Goal: Communication & Community: Participate in discussion

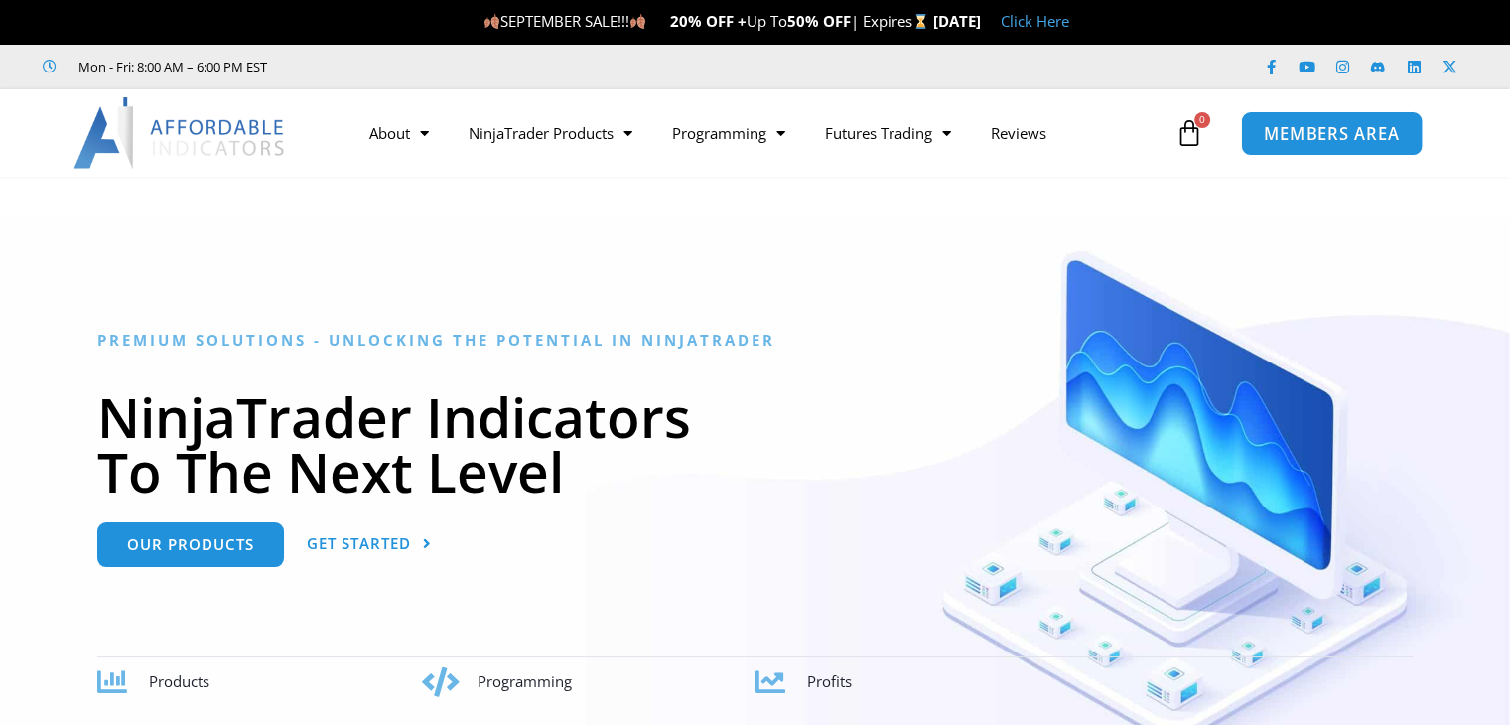
click at [1301, 133] on span "MEMBERS AREA" at bounding box center [1332, 133] width 136 height 17
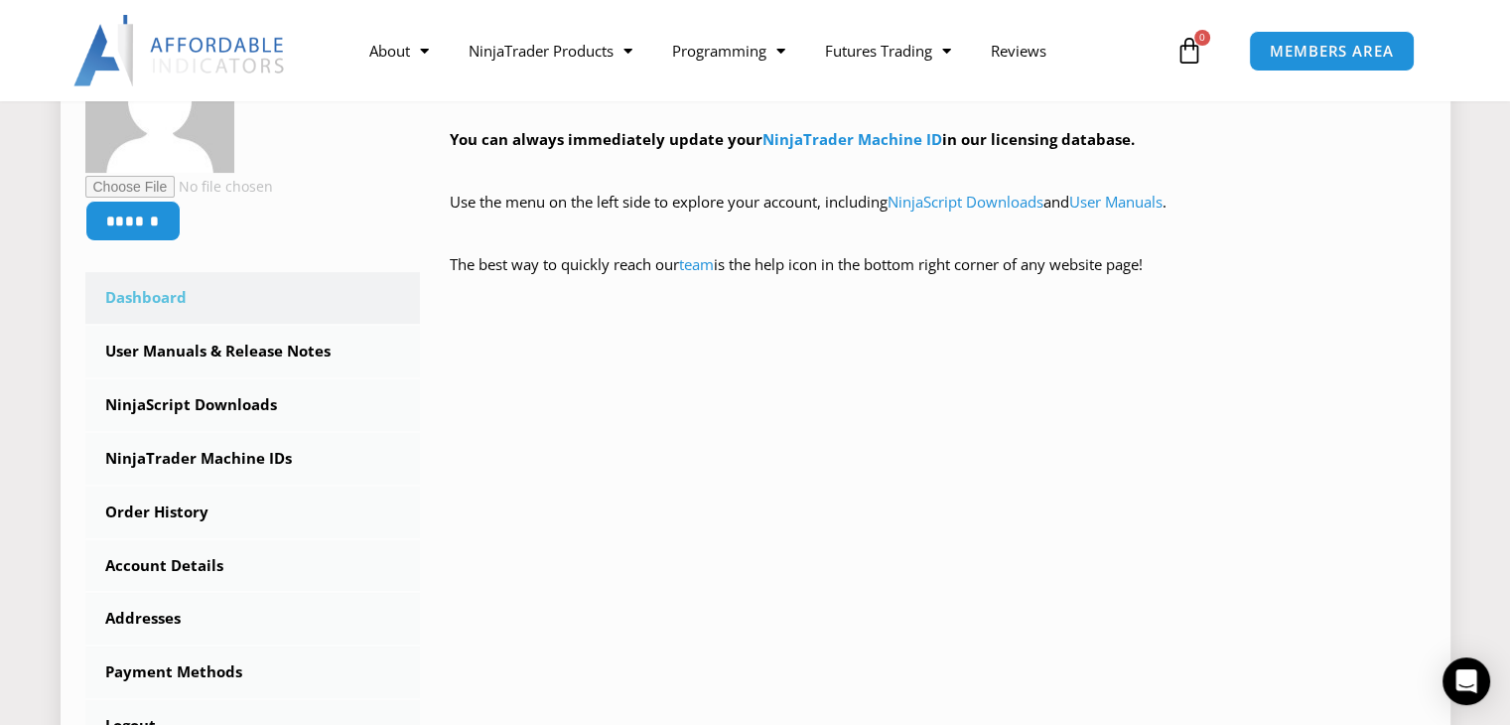
scroll to position [393, 0]
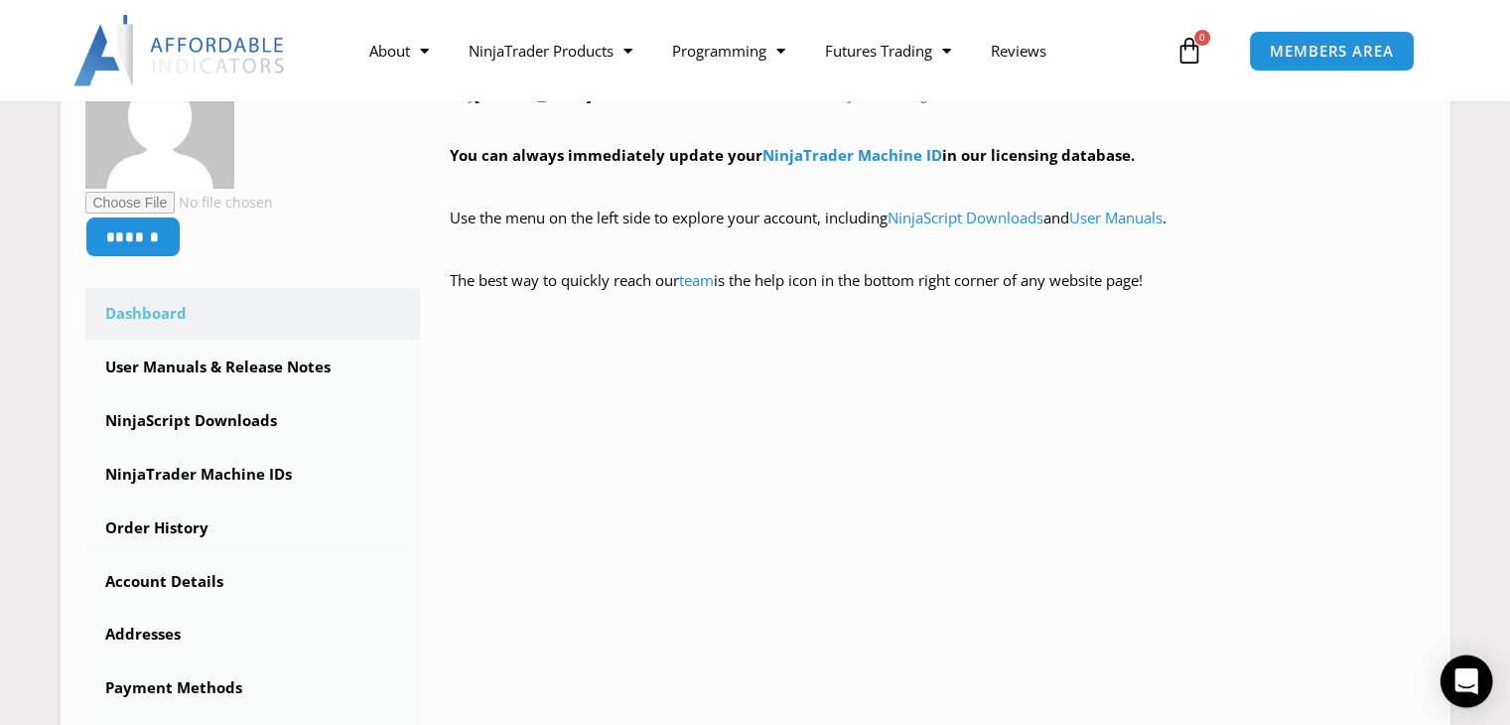
click at [1465, 676] on icon "Open Intercom Messenger" at bounding box center [1465, 681] width 23 height 26
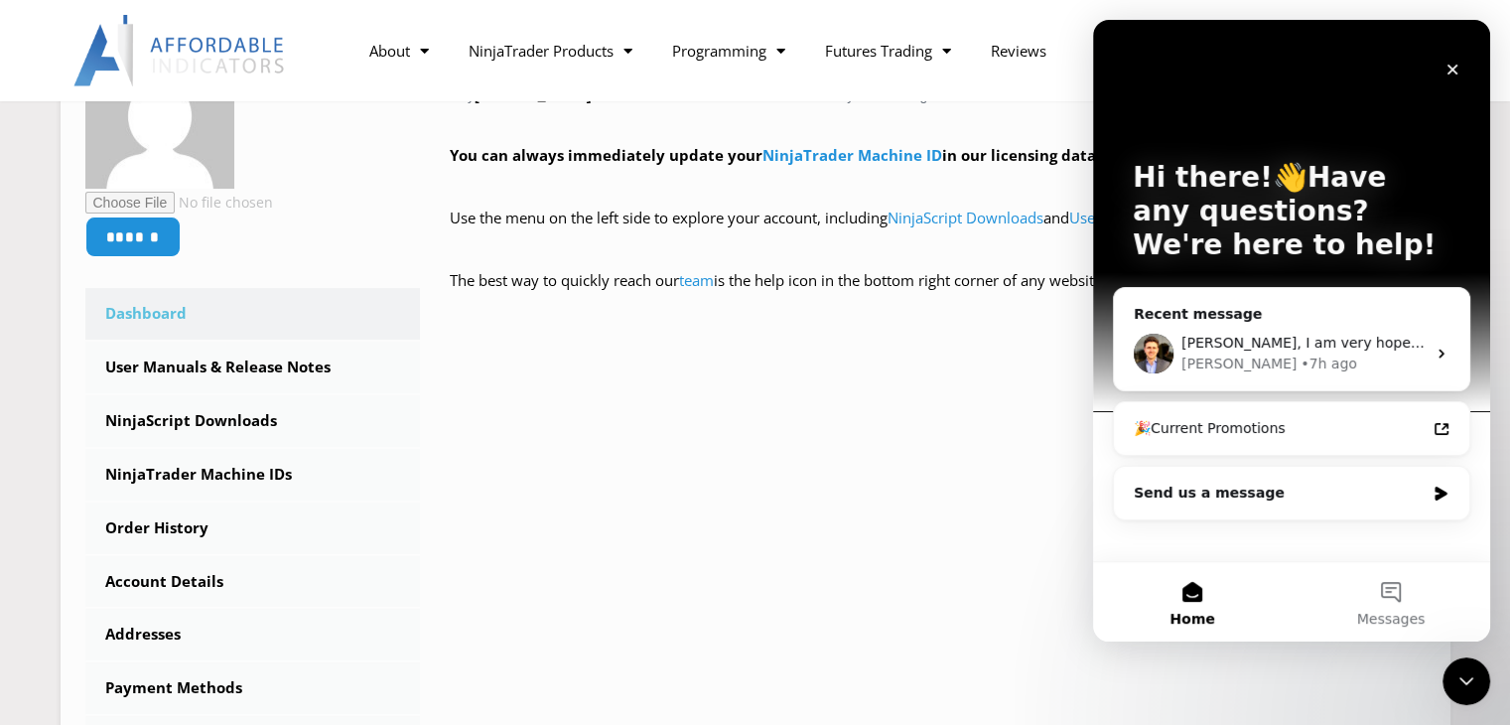
scroll to position [0, 0]
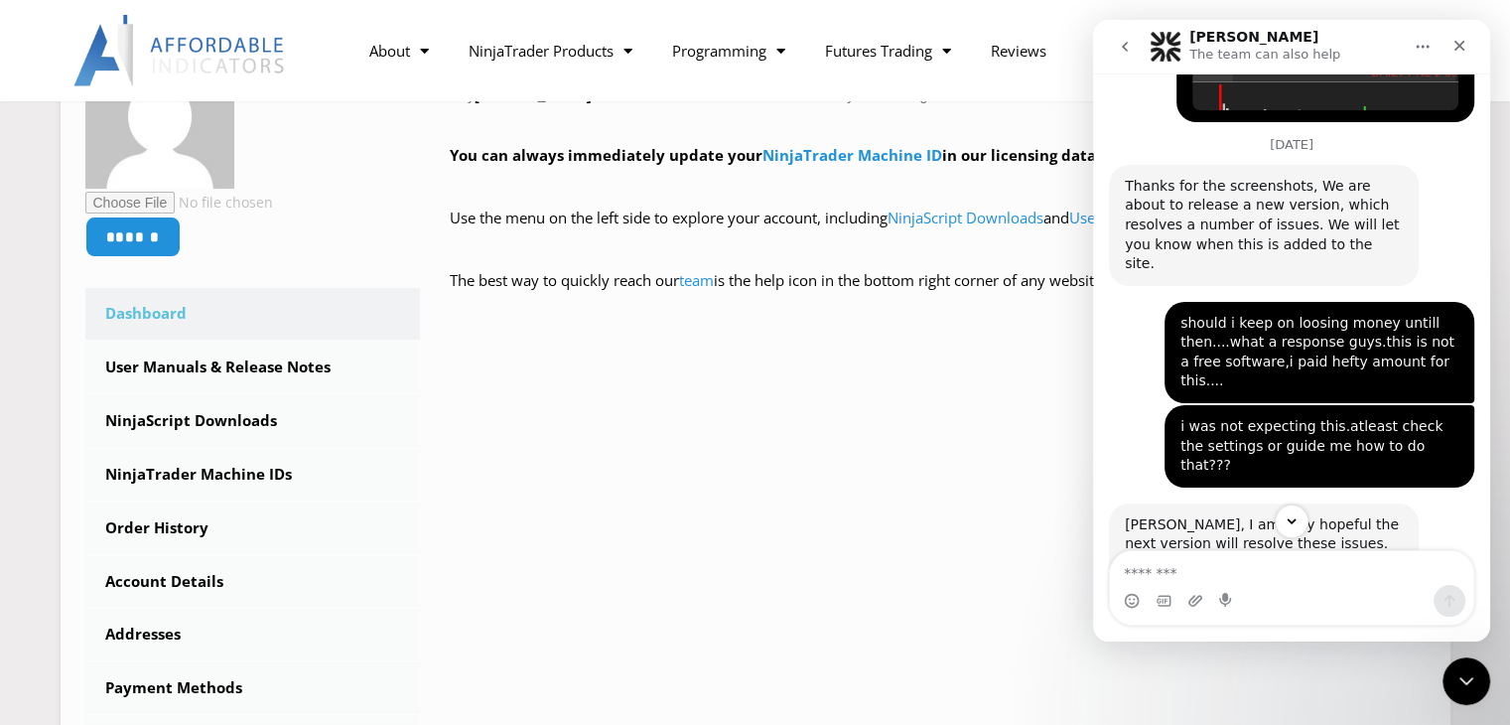
scroll to position [4899, 0]
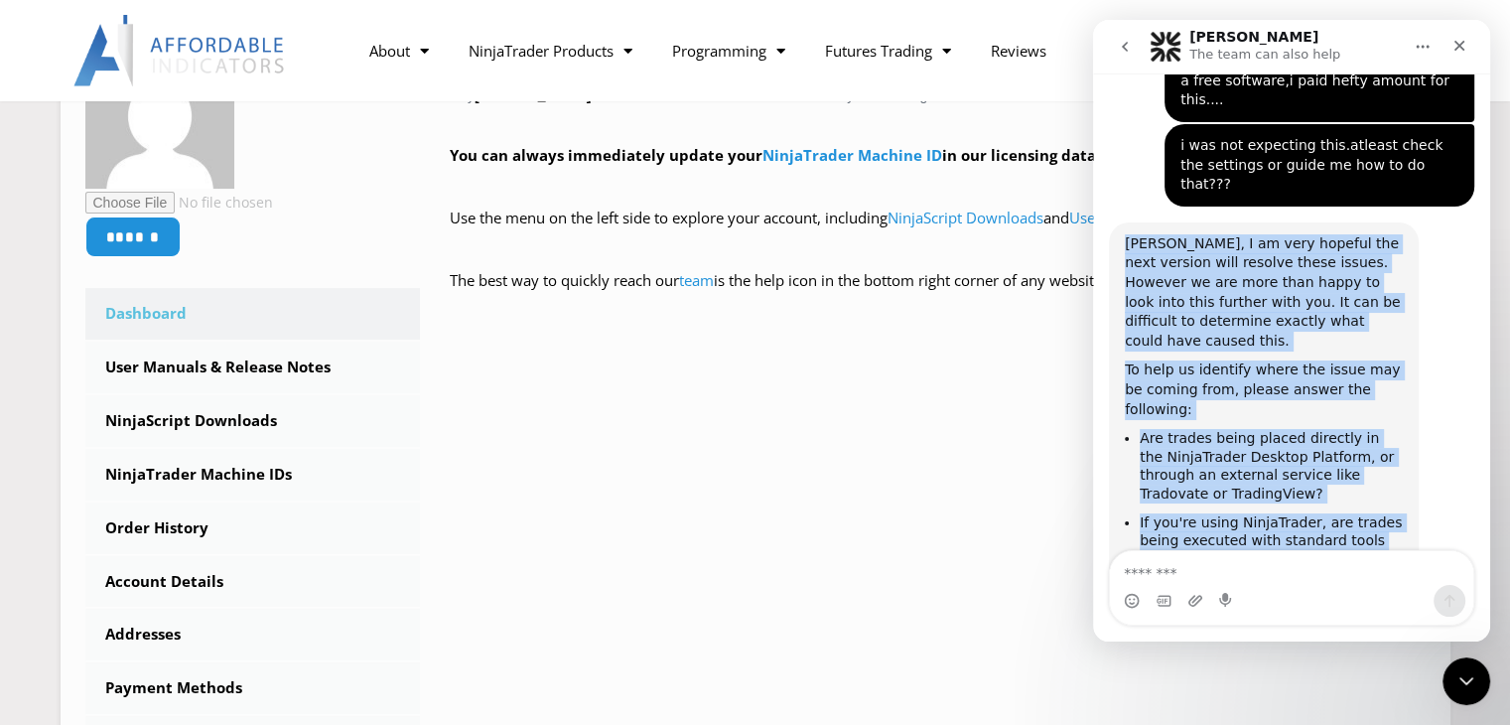
drag, startPoint x: 1119, startPoint y: 184, endPoint x: 1279, endPoint y: 544, distance: 394.2
click at [1279, 544] on div "Jaspreet, I am very hopeful the next version will resolve these issues. However…" at bounding box center [1291, 588] width 365 height 732
copy div "Jaspreet, I am very hopeful the next version will resolve these issues. However…"
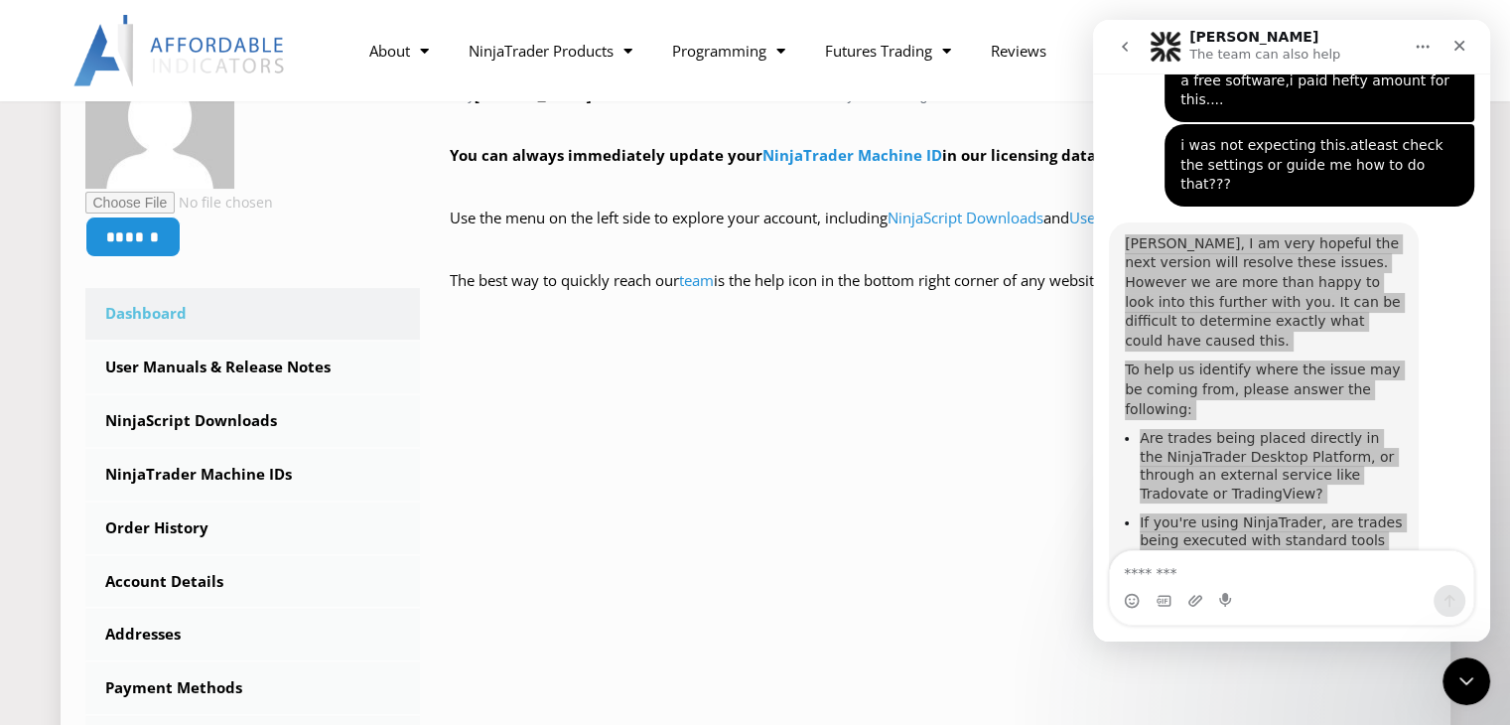
click at [901, 513] on div "****** Dashboard Subscriptions User Manuals & Release Notes NinjaScript Downloa…" at bounding box center [755, 404] width 1340 height 728
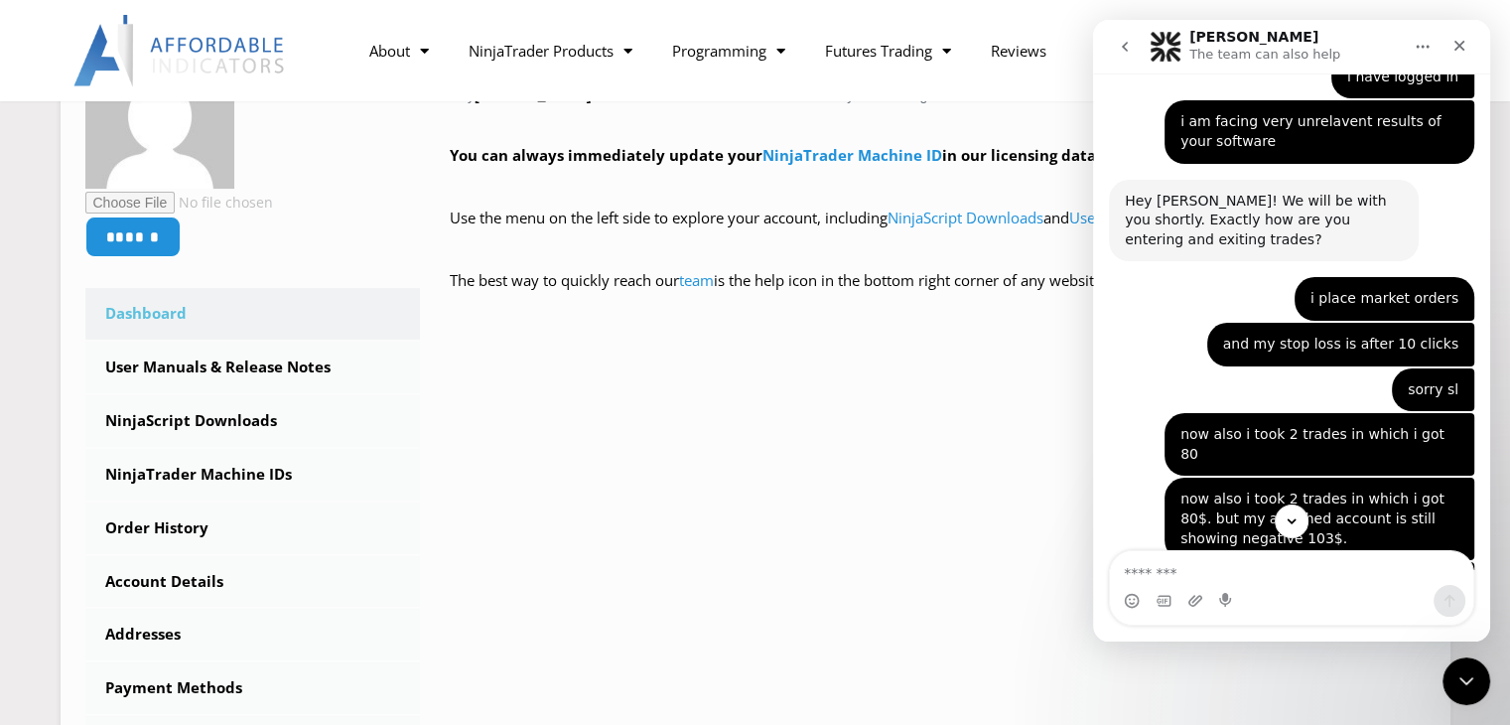
scroll to position [3806, 0]
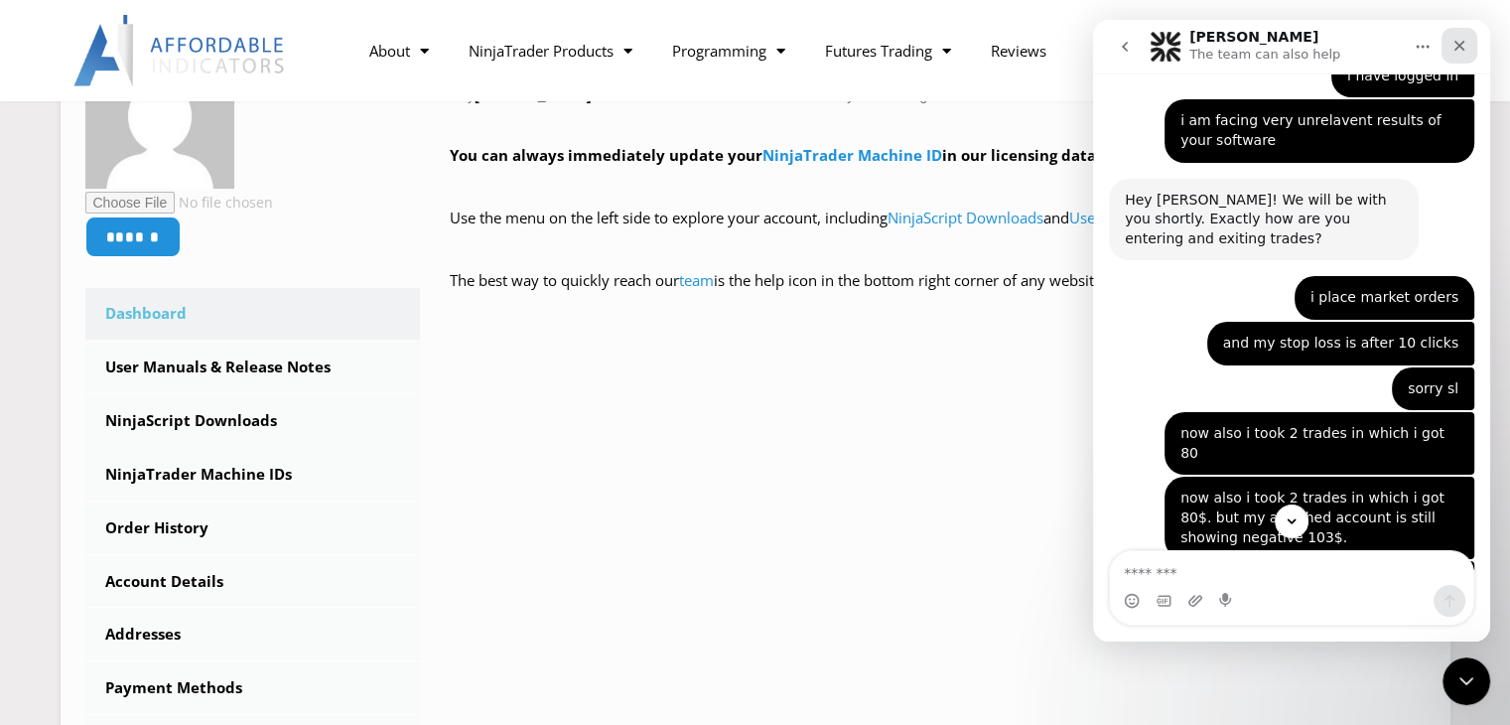
click at [1461, 49] on icon "Close" at bounding box center [1459, 46] width 16 height 16
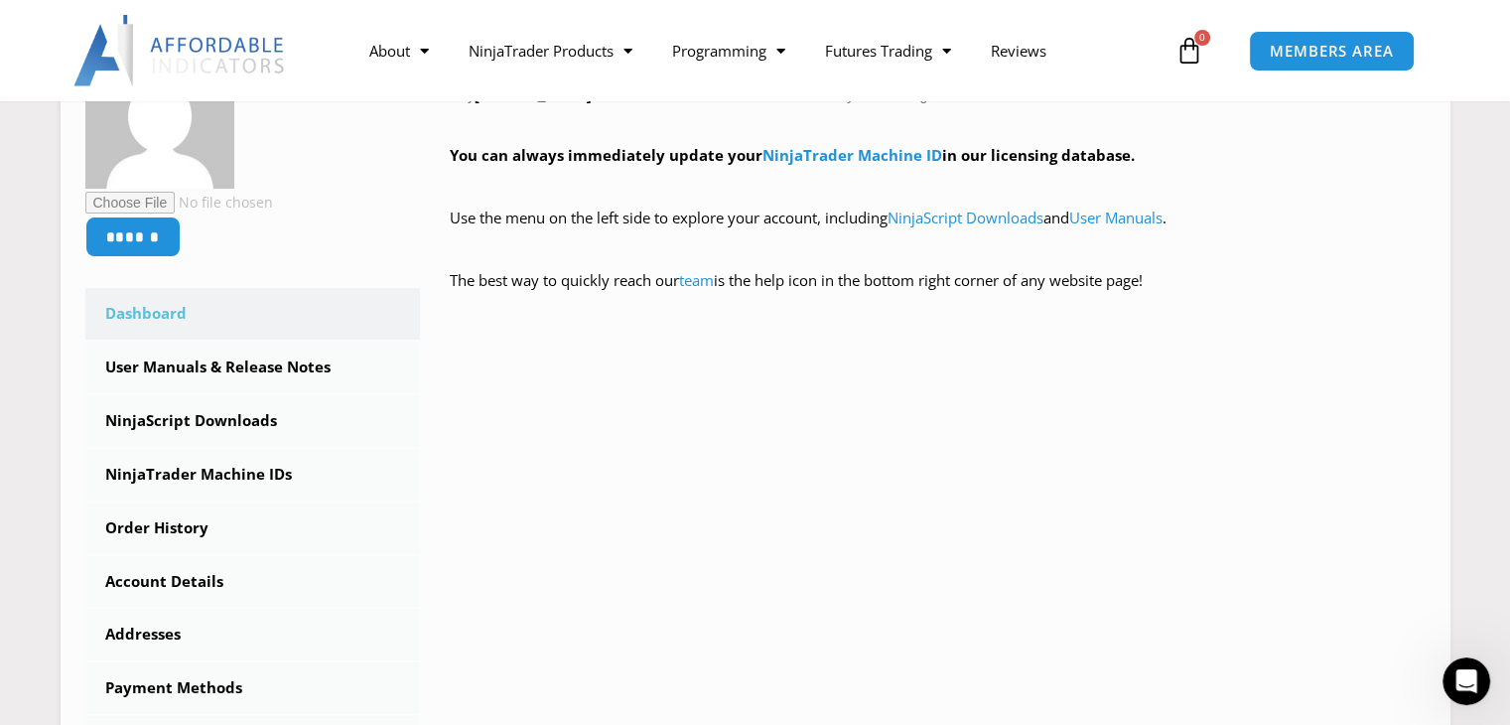
scroll to position [5185, 0]
